Goal: Use online tool/utility: Use online tool/utility

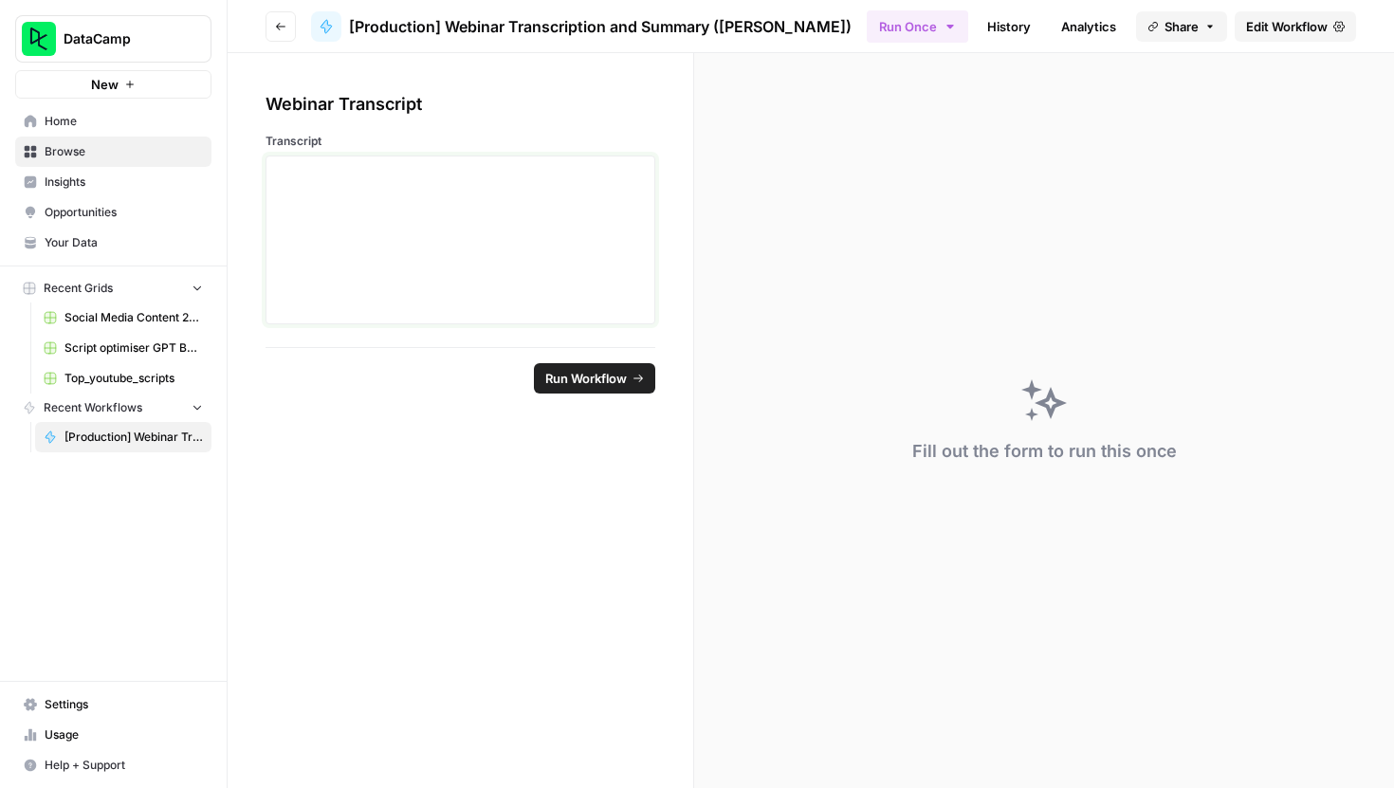
click at [394, 232] on div at bounding box center [460, 240] width 365 height 152
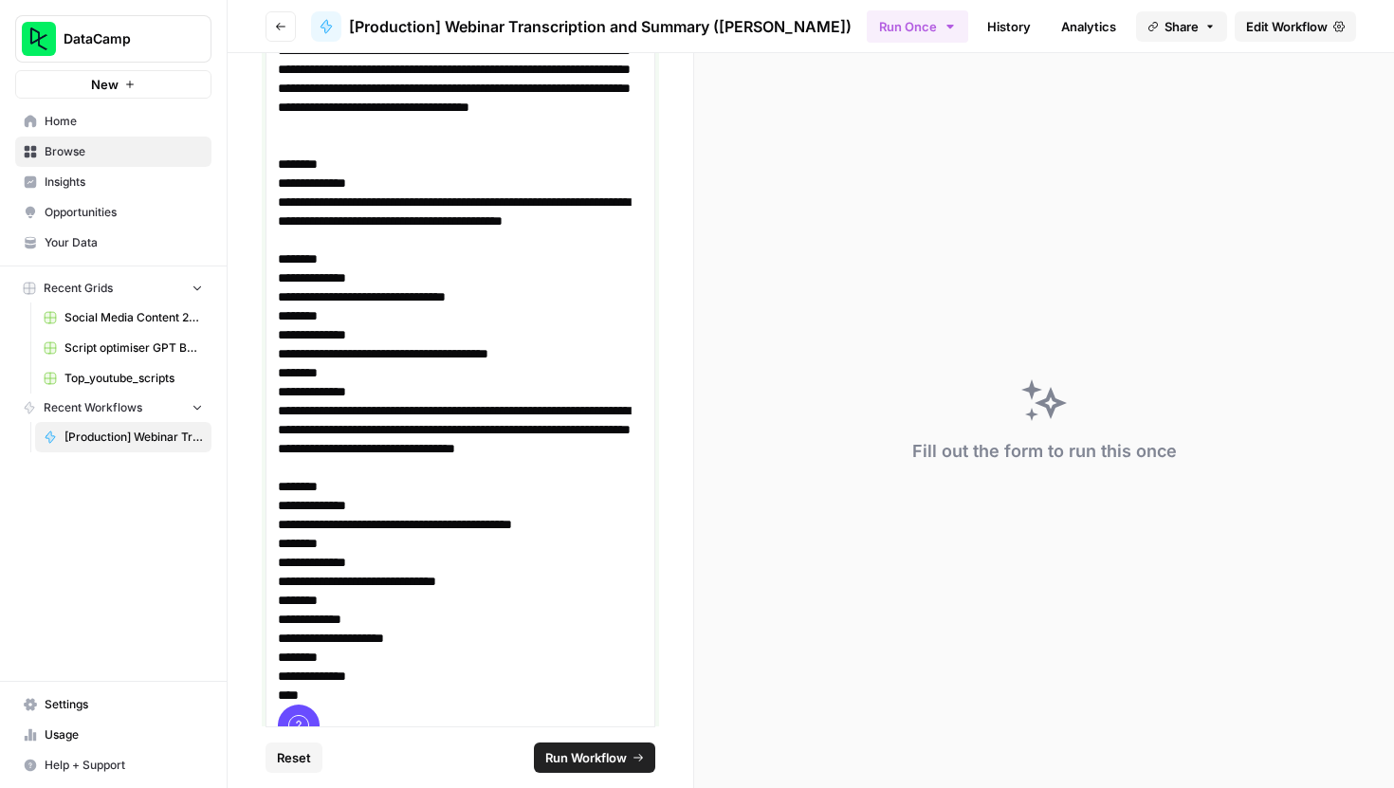
scroll to position [44388, 0]
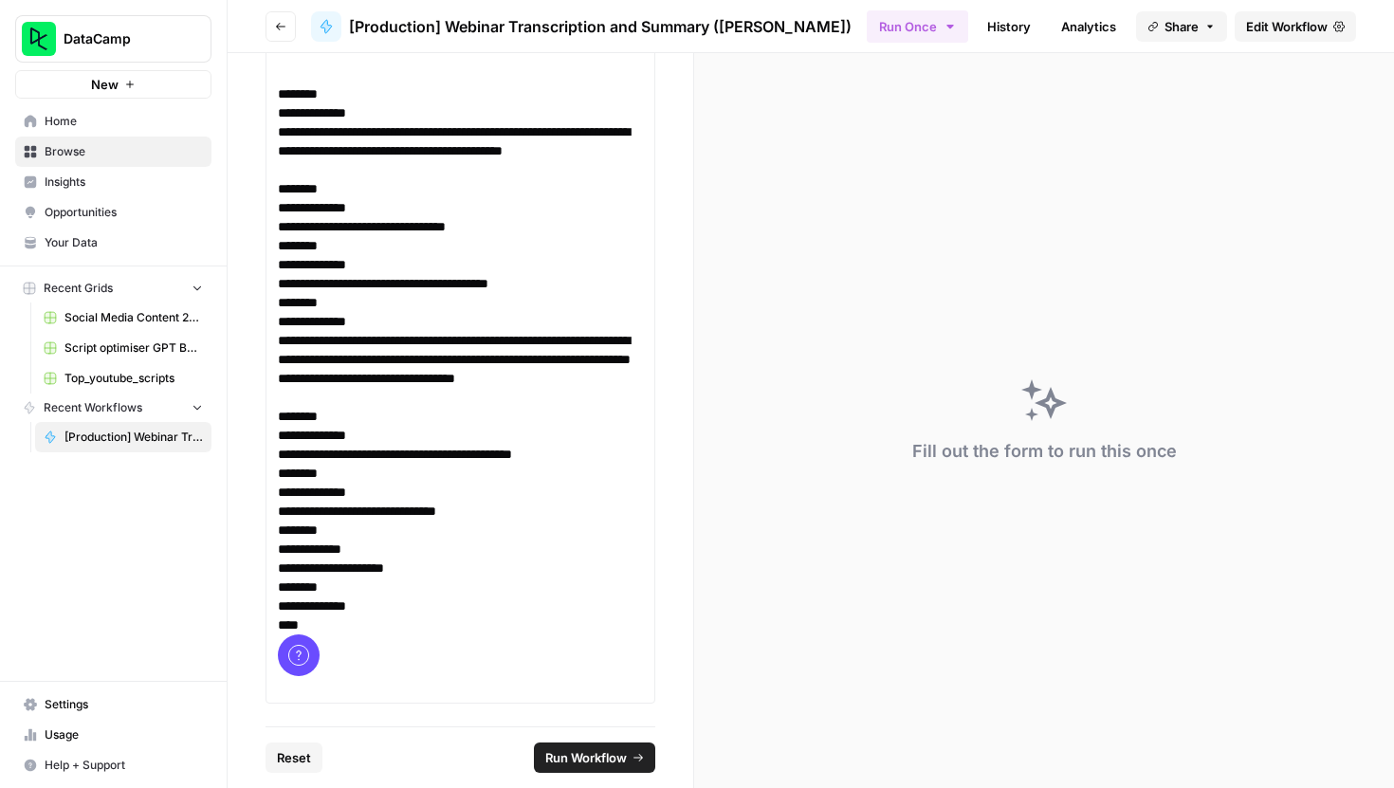
click at [584, 760] on span "Run Workflow" at bounding box center [586, 757] width 82 height 19
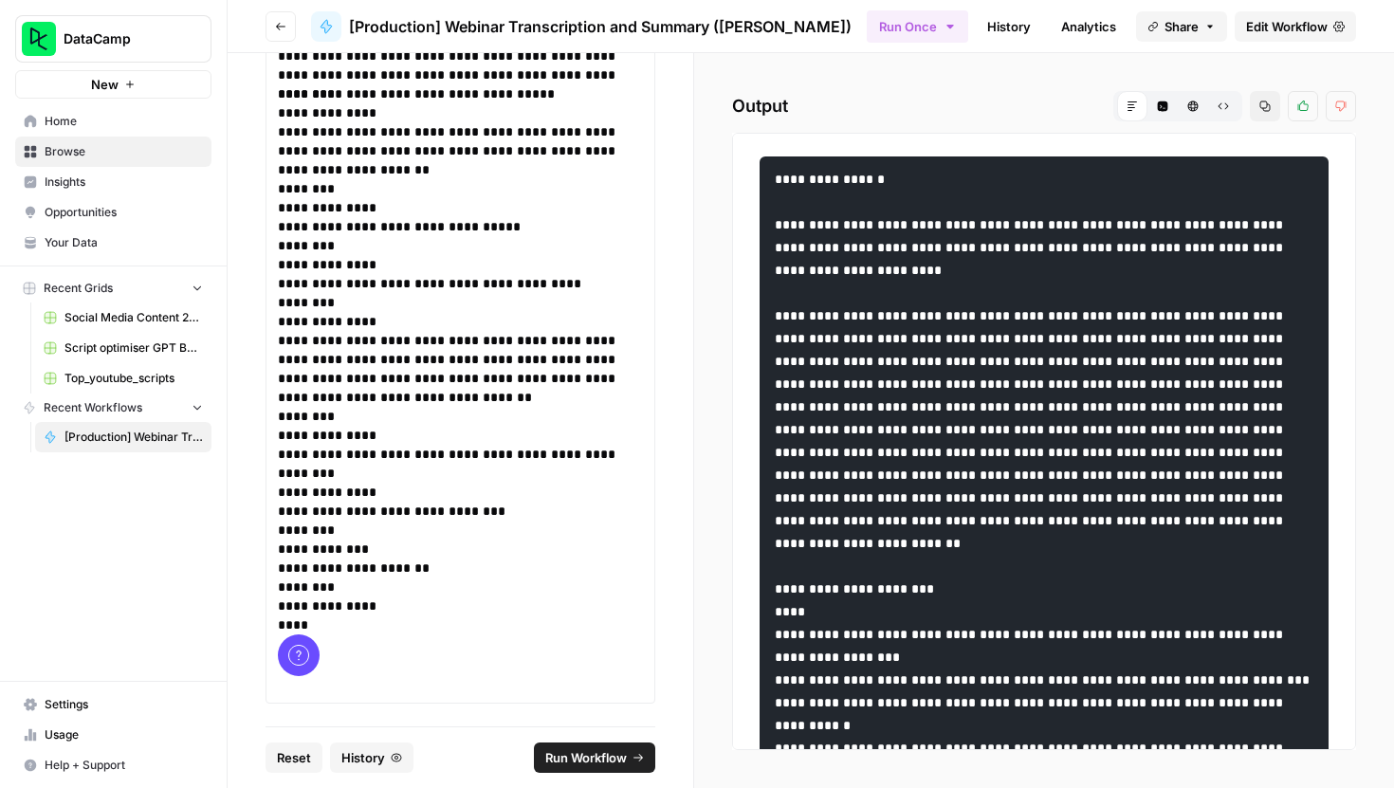
click at [1195, 107] on icon "button" at bounding box center [1193, 106] width 10 height 10
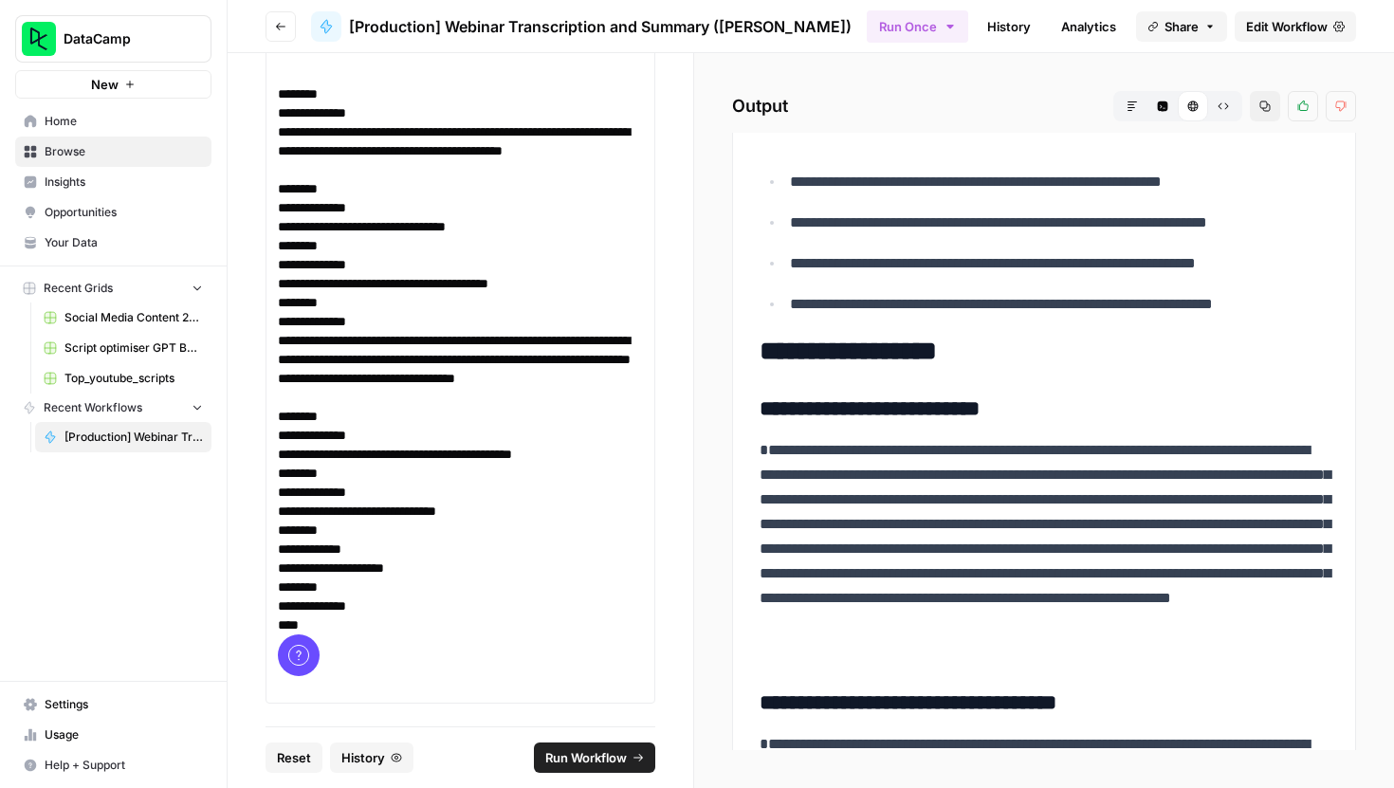
scroll to position [0, 0]
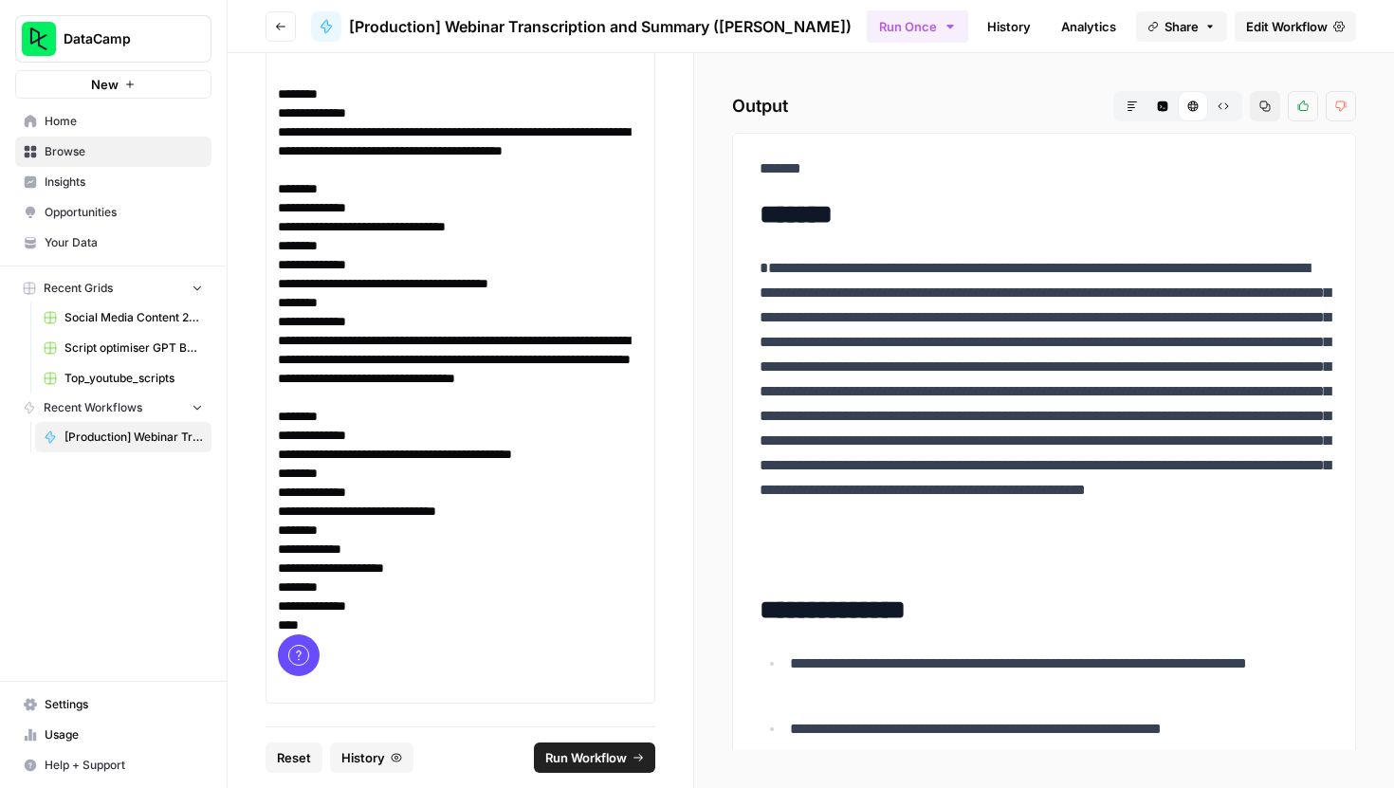
drag, startPoint x: 1042, startPoint y: 716, endPoint x: 748, endPoint y: 218, distance: 578.2
copy div "**********"
